Goal: Find specific page/section: Find specific page/section

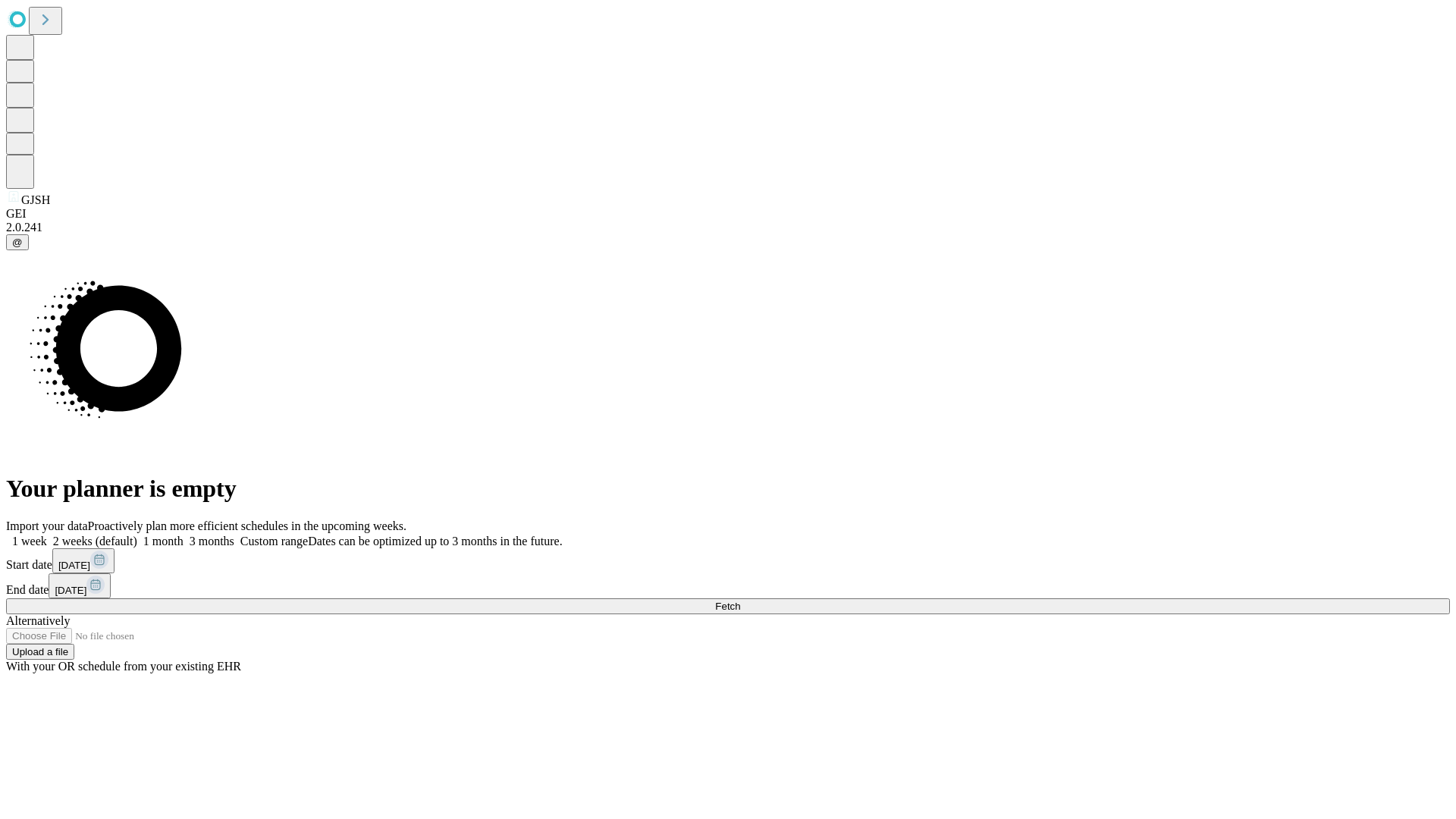
click at [740, 601] on span "Fetch" at bounding box center [728, 607] width 25 height 12
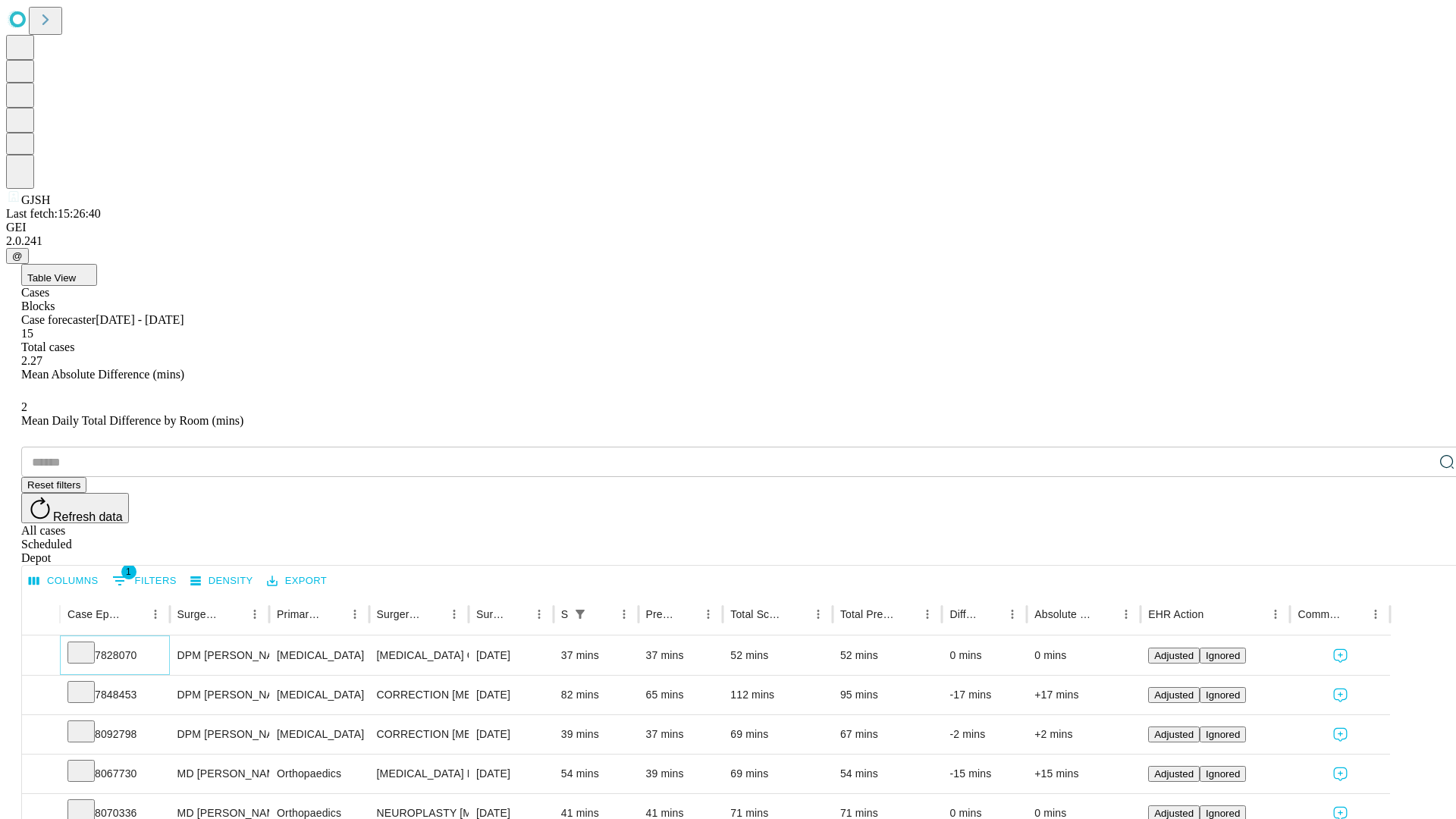
click at [89, 644] on icon at bounding box center [81, 652] width 15 height 15
